Goal: Task Accomplishment & Management: Manage account settings

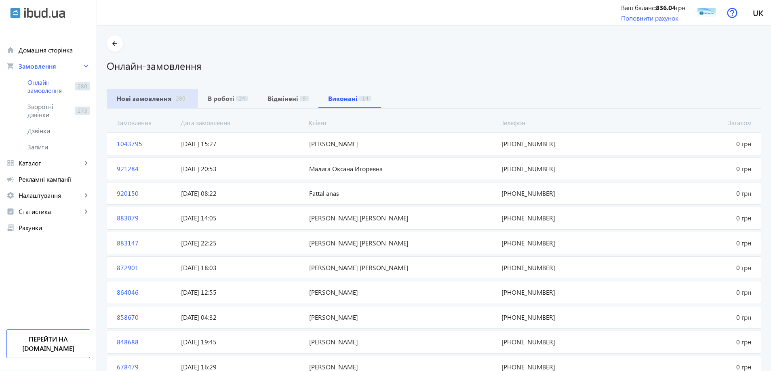
click at [137, 95] on b "Нові замовлення" at bounding box center [143, 98] width 55 height 6
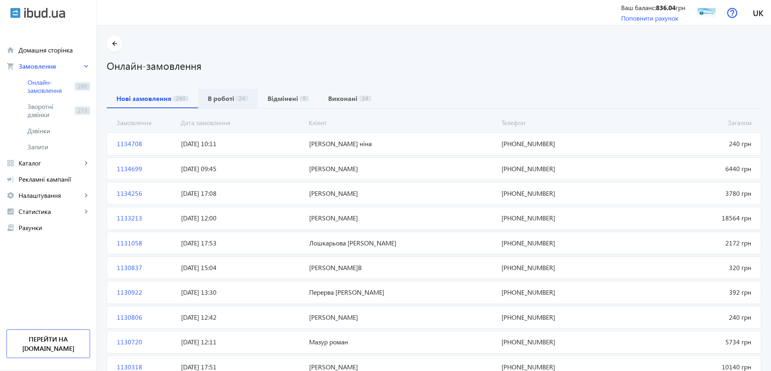
click at [218, 95] on b "В роботі" at bounding box center [221, 98] width 27 height 6
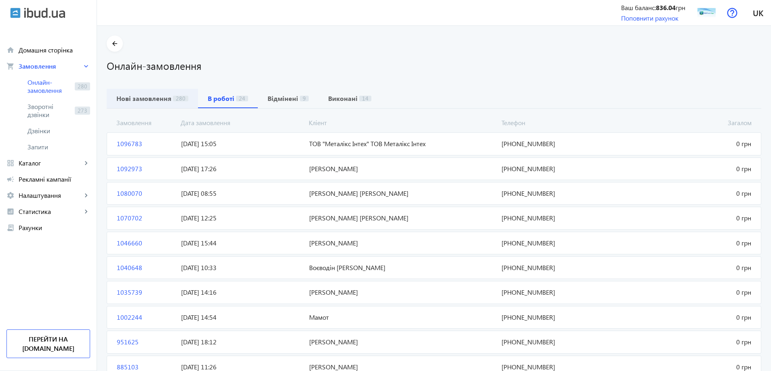
click at [162, 96] on b "Нові замовлення" at bounding box center [143, 98] width 55 height 6
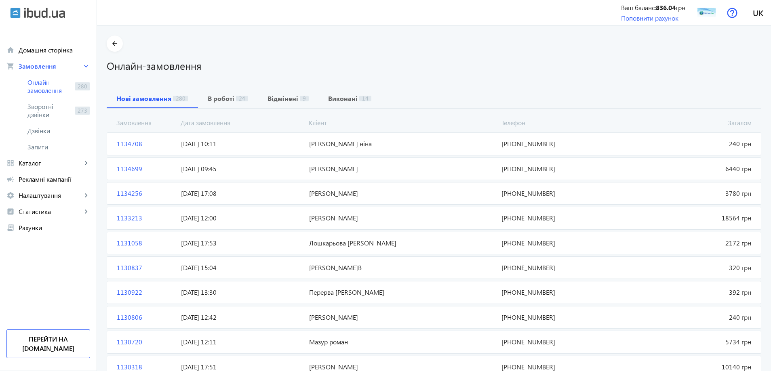
click at [230, 146] on span "[DATE] 10:11" at bounding box center [242, 143] width 128 height 9
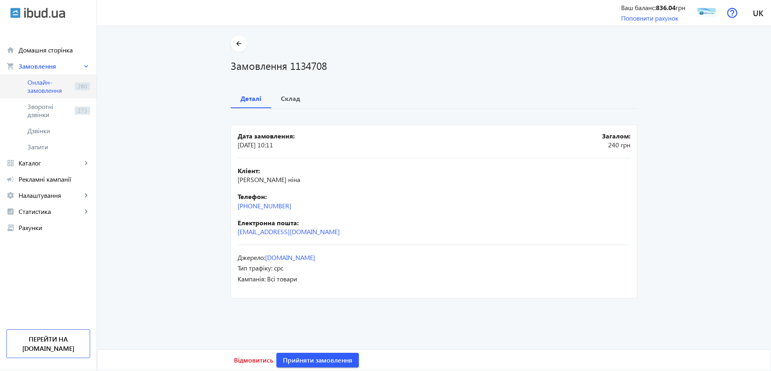
click at [54, 85] on span "Онлайн-замовлення" at bounding box center [49, 86] width 44 height 16
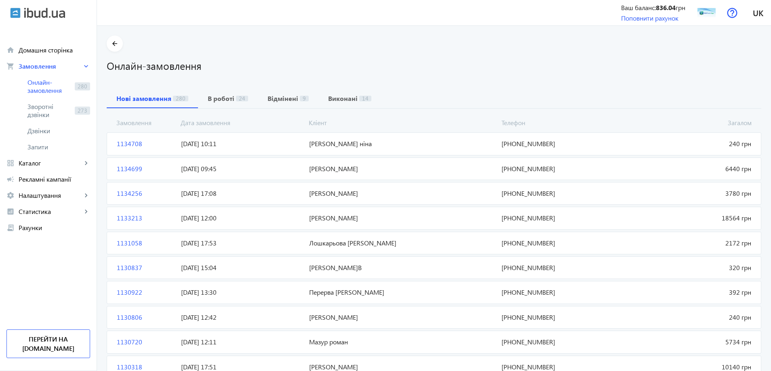
click at [331, 144] on span "[PERSON_NAME] ніна" at bounding box center [402, 143] width 192 height 9
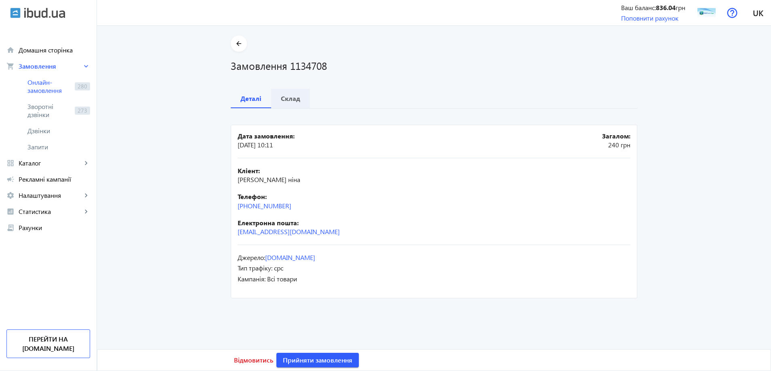
click at [293, 96] on b "Склад" at bounding box center [290, 98] width 19 height 6
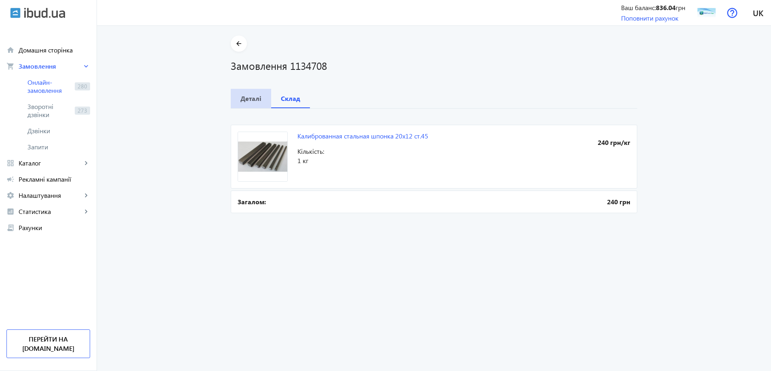
click at [250, 99] on b "Деталі" at bounding box center [250, 98] width 21 height 6
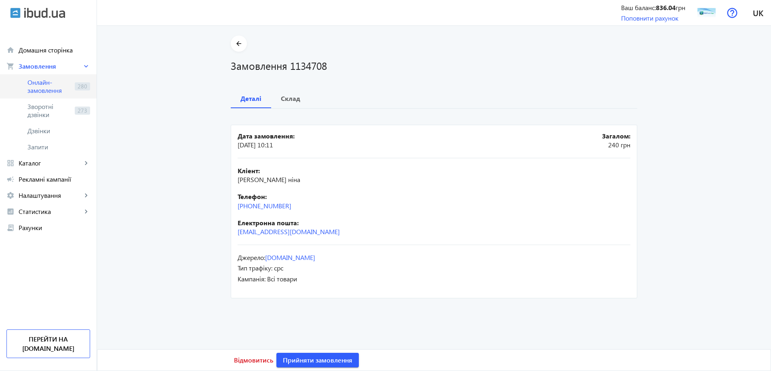
click at [50, 82] on span "Онлайн-замовлення" at bounding box center [49, 86] width 44 height 16
